Goal: Task Accomplishment & Management: Complete application form

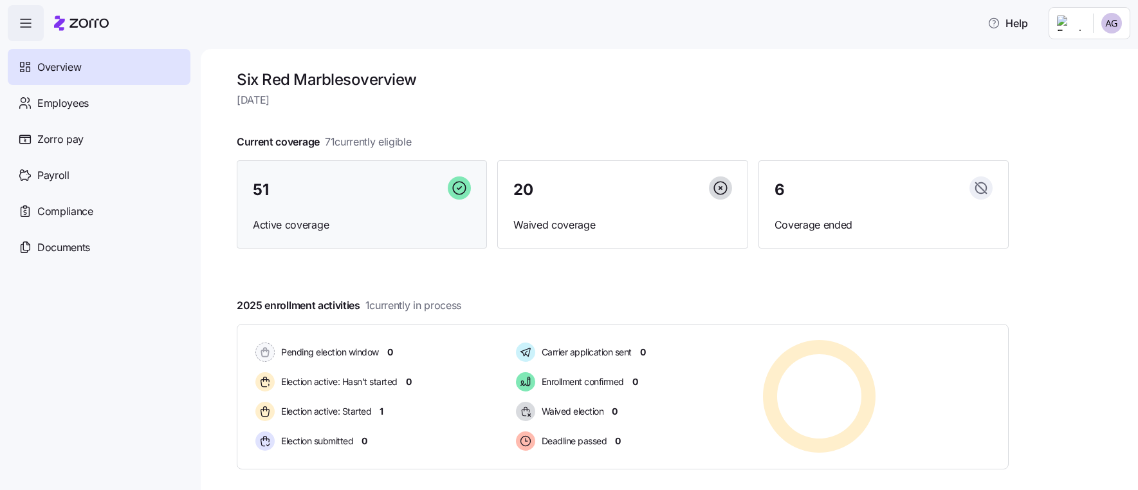
click at [261, 182] on span "51" at bounding box center [260, 189] width 15 height 15
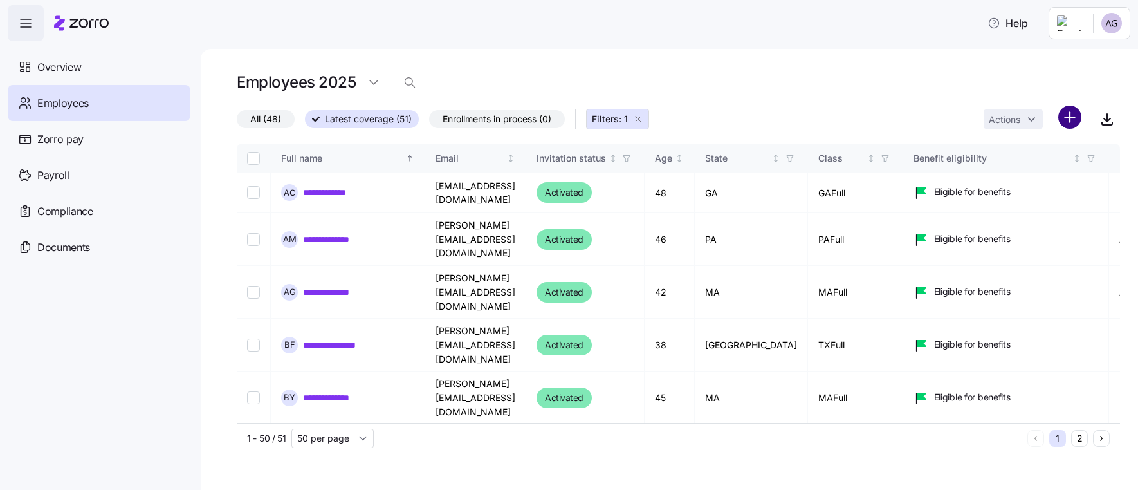
click at [1072, 119] on html "**********" at bounding box center [569, 241] width 1138 height 482
click at [1040, 176] on span "Add a new employee" at bounding box center [1028, 172] width 86 height 13
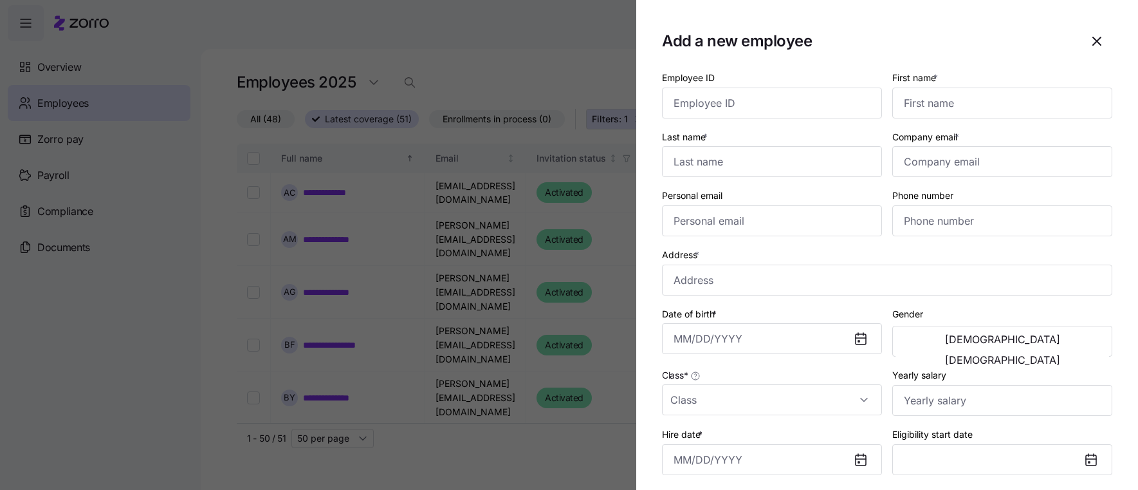
scroll to position [198, 0]
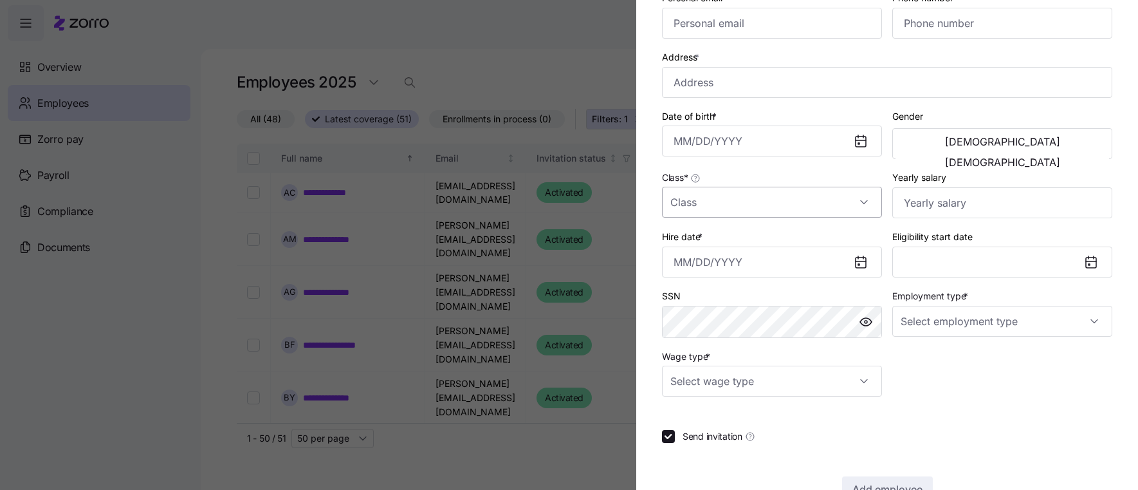
click at [865, 203] on input "Class *" at bounding box center [772, 202] width 220 height 31
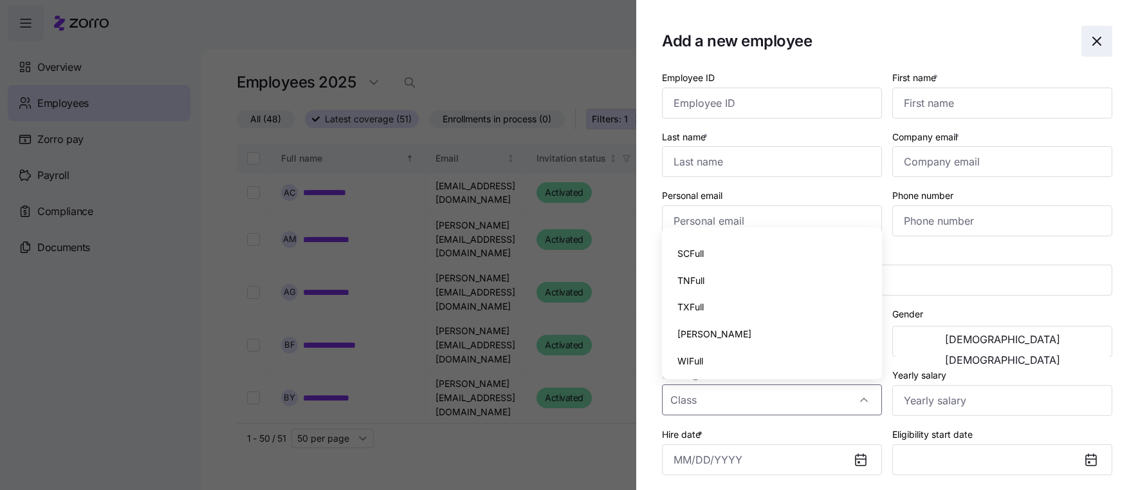
click at [1094, 38] on icon "button" at bounding box center [1096, 40] width 15 height 15
